Goal: Task Accomplishment & Management: Use online tool/utility

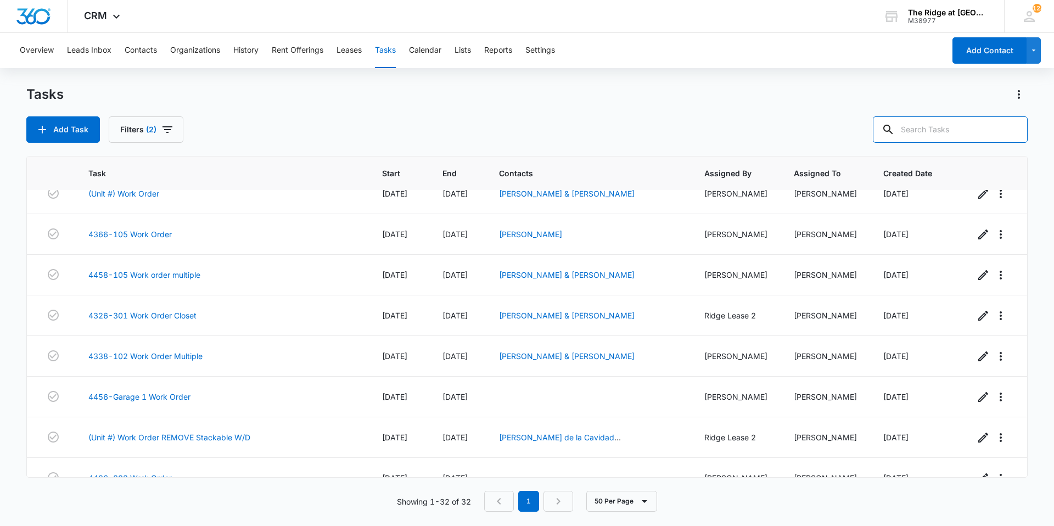
scroll to position [1012, 0]
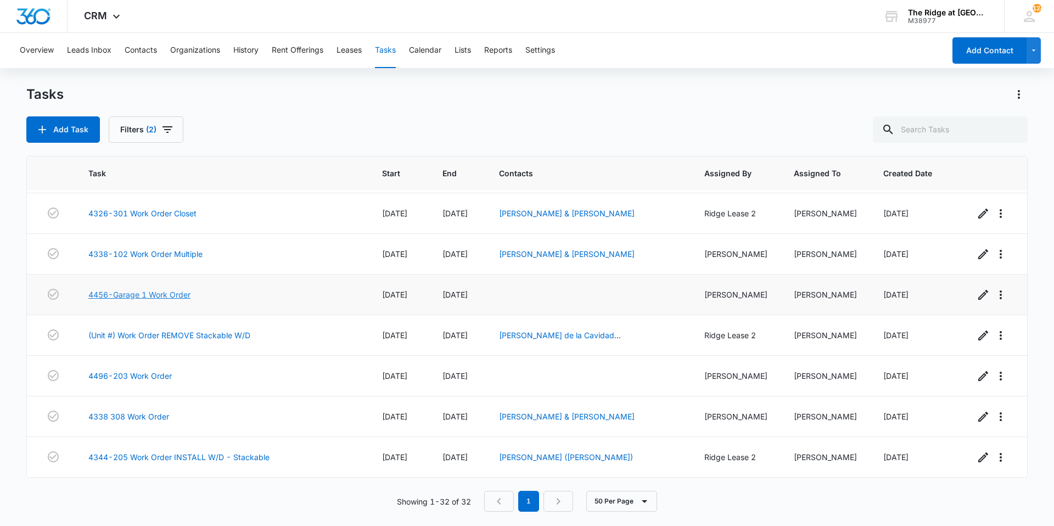
click at [177, 296] on link "4456-Garage 1 Work Order" at bounding box center [139, 295] width 102 height 12
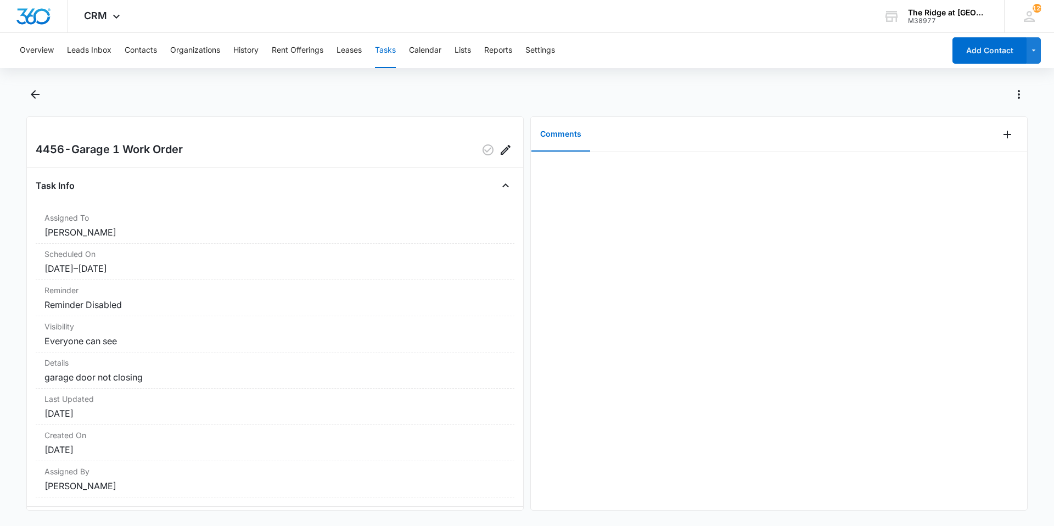
click at [1015, 139] on div at bounding box center [1012, 134] width 29 height 35
click at [1000, 150] on div at bounding box center [1012, 134] width 29 height 35
click at [1000, 135] on icon "Add Comment" at bounding box center [1006, 134] width 13 height 13
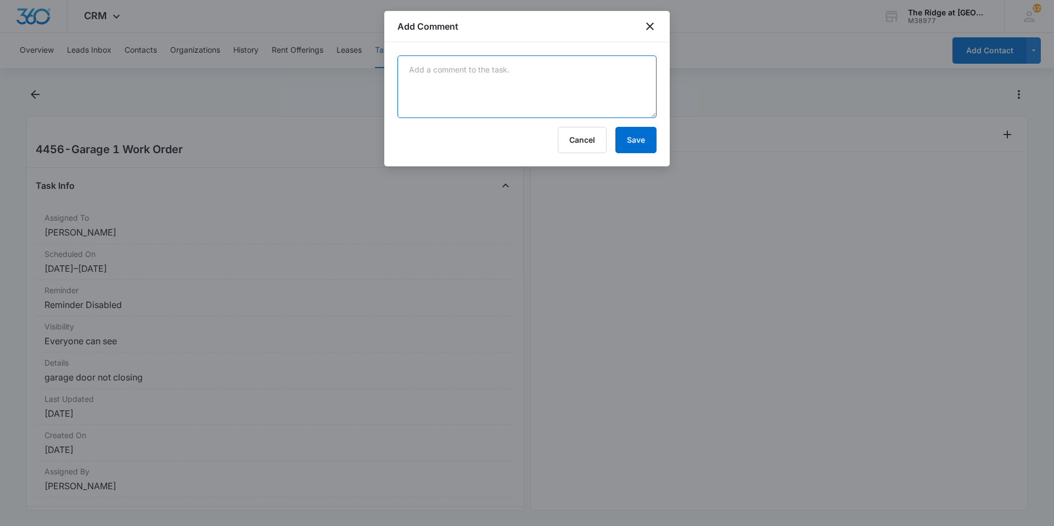
click at [578, 91] on textarea at bounding box center [526, 86] width 259 height 63
type textarea "f"
type textarea "sensor was smacked adjusted and fixed"
click at [652, 137] on button "Save" at bounding box center [635, 140] width 41 height 26
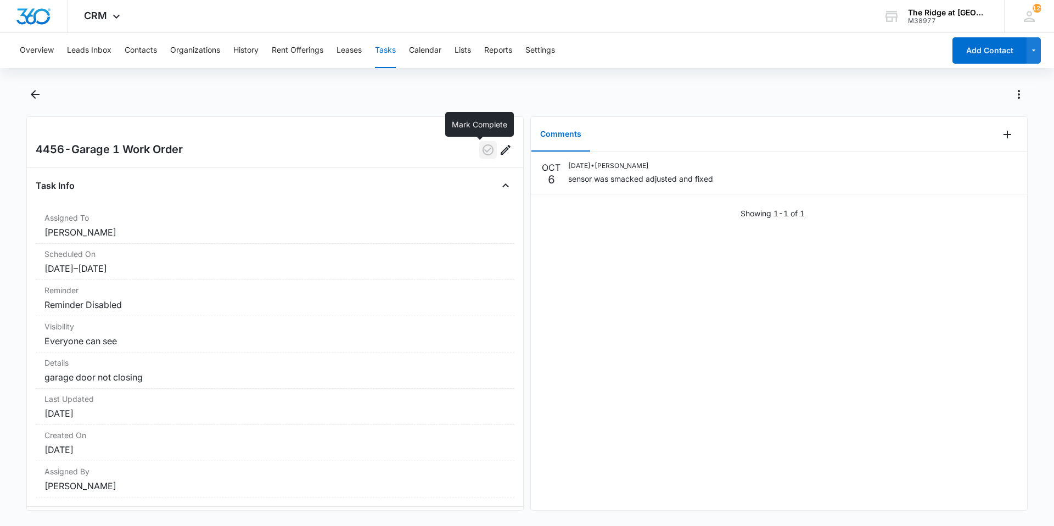
click at [484, 152] on icon "button" at bounding box center [487, 149] width 11 height 11
click at [24, 93] on main "4456-Garage 1 Work Order Task Info Assigned To [PERSON_NAME] Scheduled On [DATE…" at bounding box center [527, 305] width 1054 height 438
click at [35, 93] on icon "Back" at bounding box center [35, 94] width 13 height 13
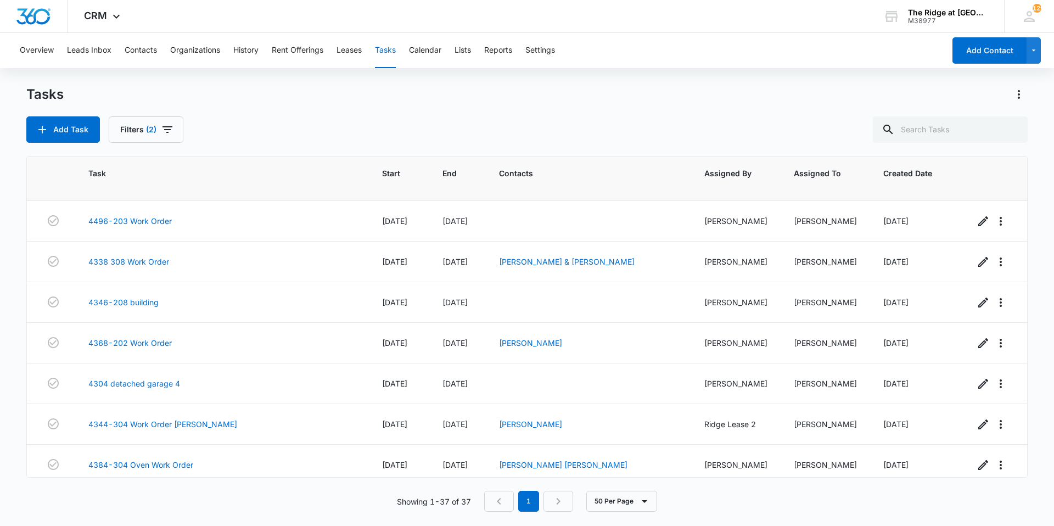
scroll to position [1215, 0]
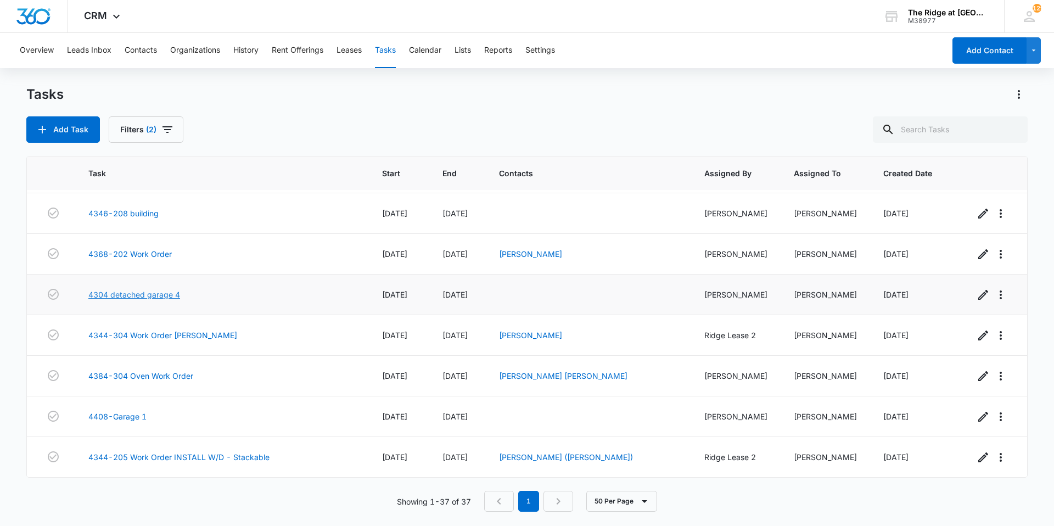
click at [173, 294] on link "4304 detached garage 4" at bounding box center [134, 295] width 92 height 12
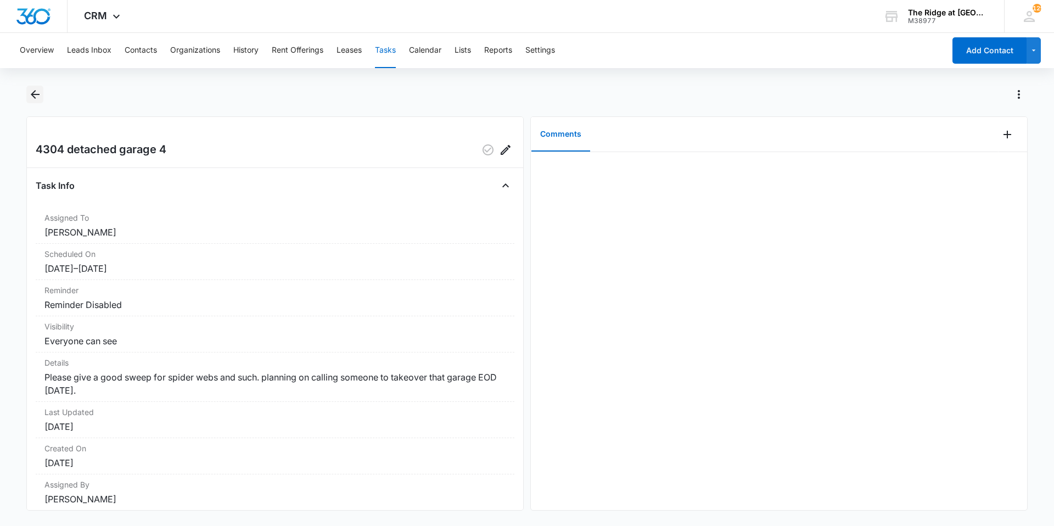
click at [42, 100] on button "Back" at bounding box center [34, 95] width 17 height 18
